Goal: Entertainment & Leisure: Consume media (video, audio)

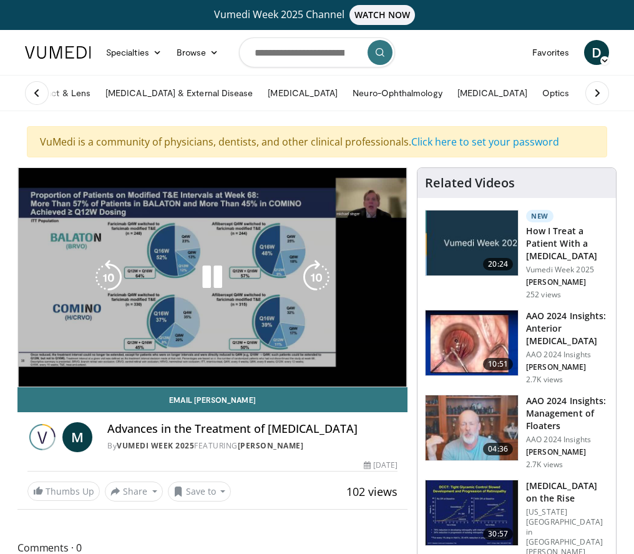
click at [212, 278] on icon "Video Player" at bounding box center [212, 277] width 35 height 35
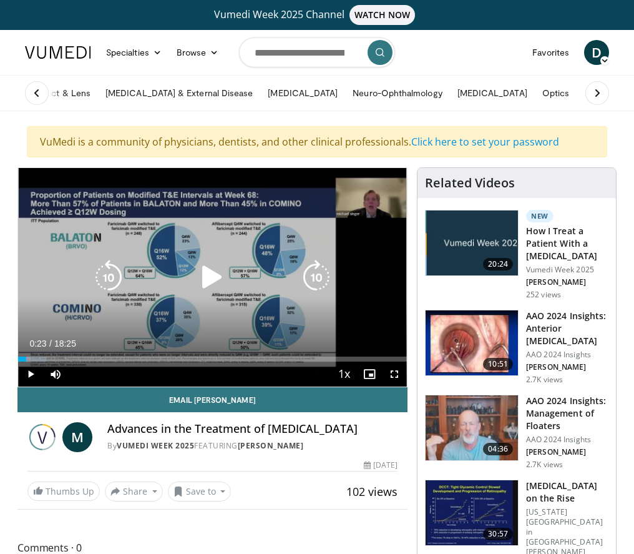
click at [220, 284] on icon "Video Player" at bounding box center [212, 277] width 35 height 35
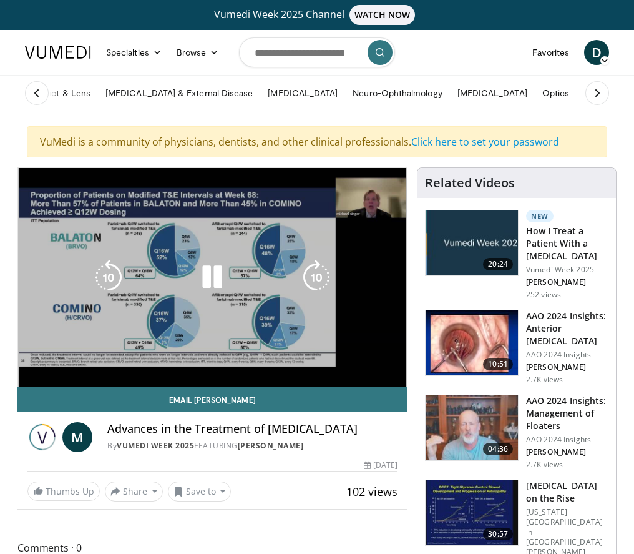
click at [214, 266] on icon "Video Player" at bounding box center [212, 277] width 35 height 35
